Goal: Check status: Check status

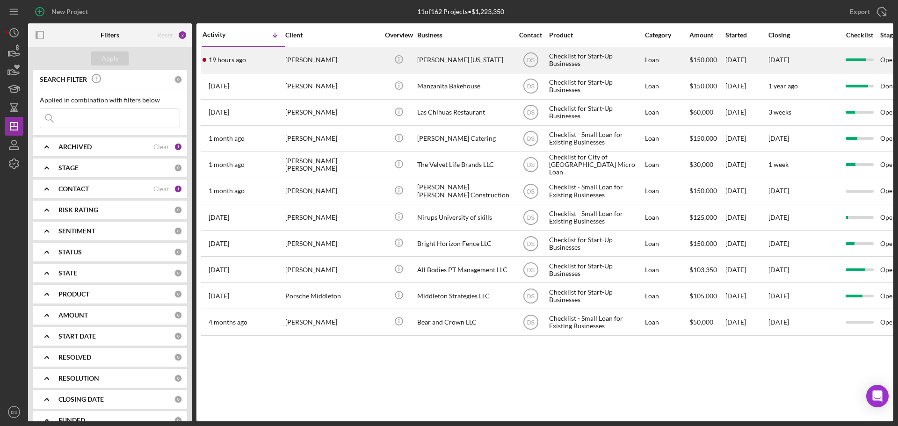
click at [273, 50] on div "19 hours ago [PERSON_NAME]" at bounding box center [243, 60] width 82 height 25
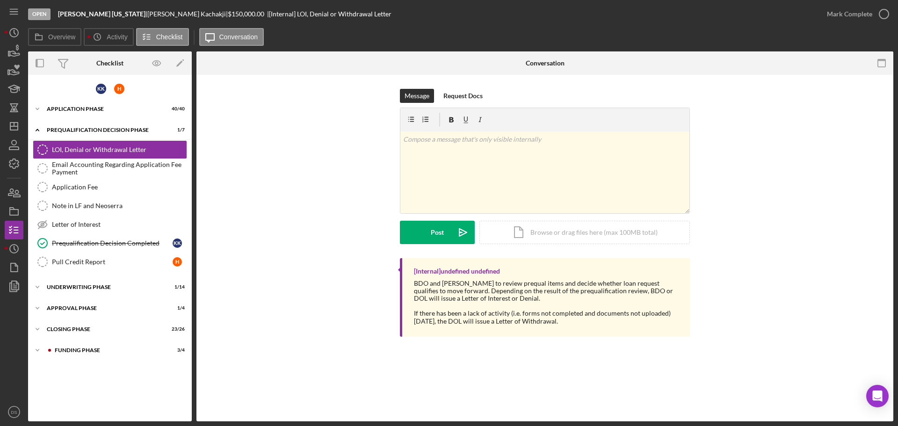
click at [107, 340] on div "K K H Icon/Expander Application Phase 40 / 40 Icon/Expander Prequalification De…" at bounding box center [110, 247] width 164 height 337
click at [103, 348] on div "Funding Phase" at bounding box center [117, 350] width 125 height 6
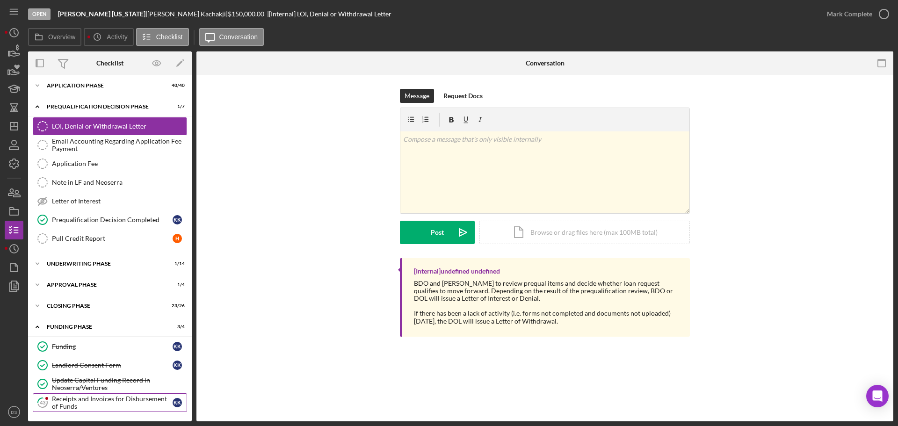
click at [68, 397] on div "Receipts and Invoices for Disbursement of Funds" at bounding box center [112, 402] width 121 height 15
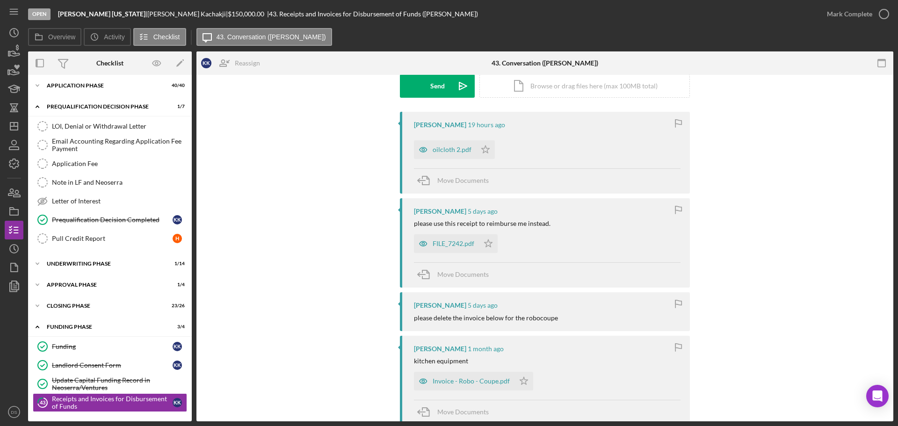
scroll to position [140, 0]
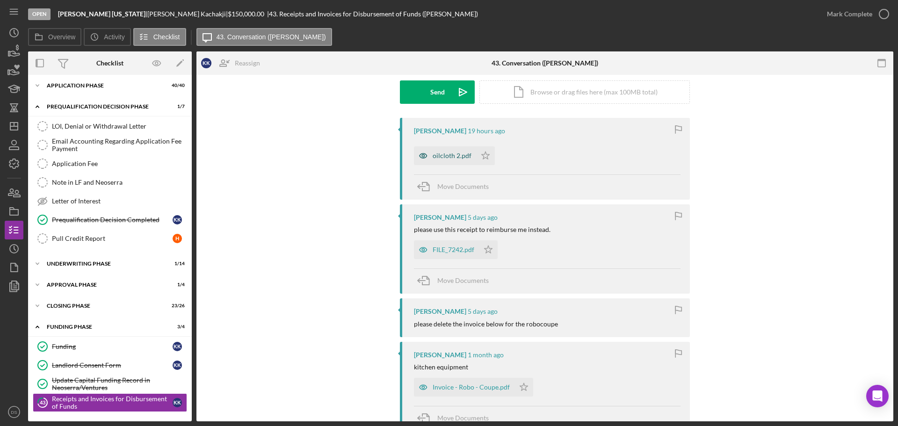
click at [453, 153] on div "oilcloth 2.pdf" at bounding box center [452, 155] width 39 height 7
